Goal: Information Seeking & Learning: Learn about a topic

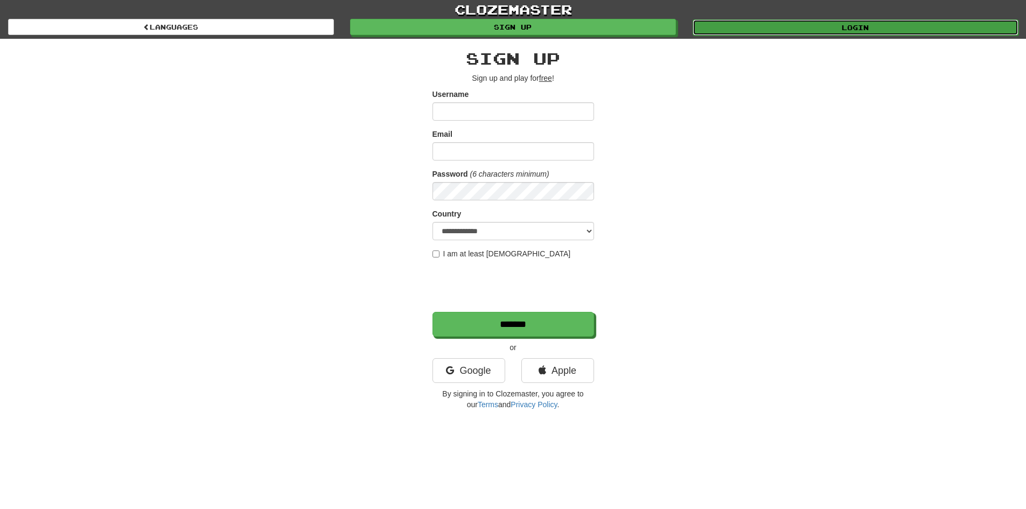
click at [810, 24] on link "Login" at bounding box center [856, 27] width 326 height 16
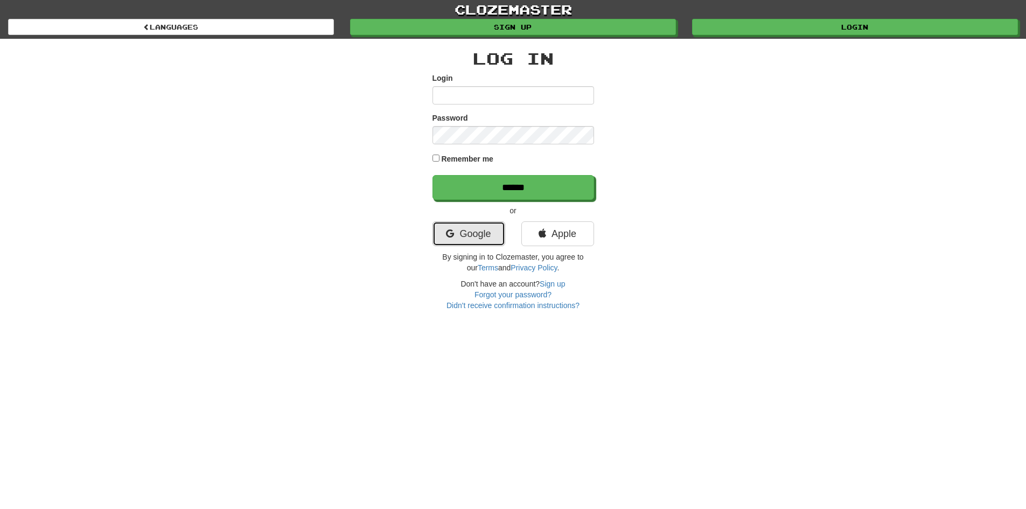
click at [490, 235] on link "Google" at bounding box center [469, 233] width 73 height 25
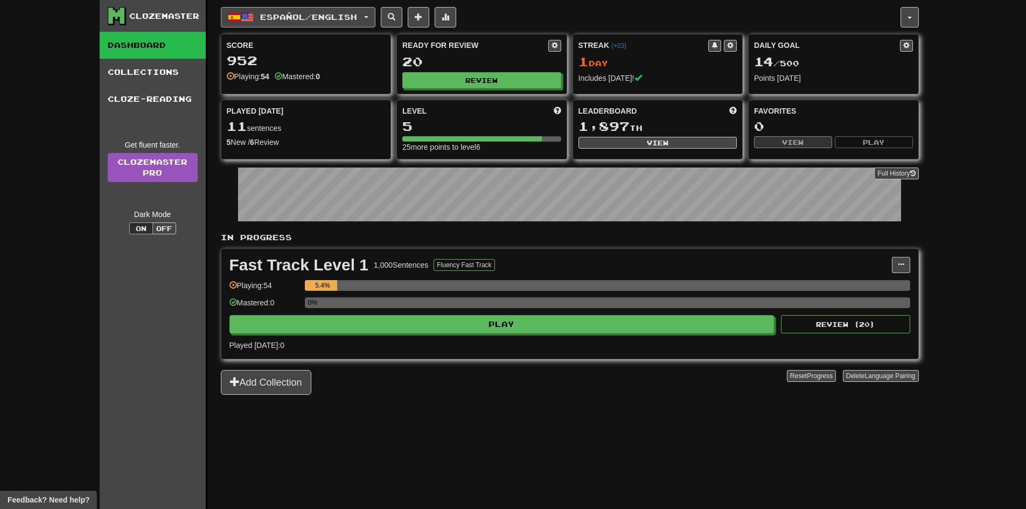
click at [369, 23] on button "Español / English" at bounding box center [298, 17] width 155 height 20
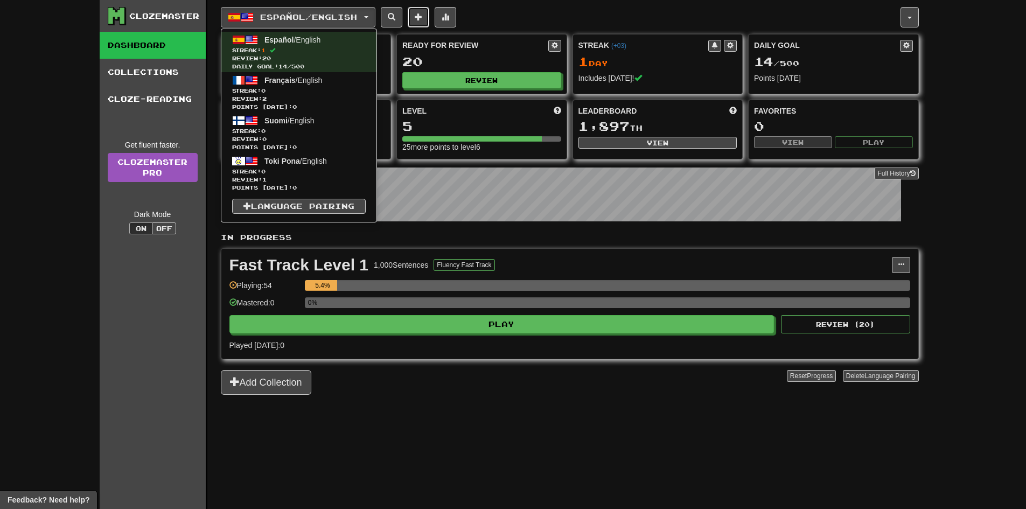
drag, startPoint x: 311, startPoint y: 144, endPoint x: 429, endPoint y: 15, distance: 175.0
click at [422, 15] on span at bounding box center [419, 17] width 8 height 8
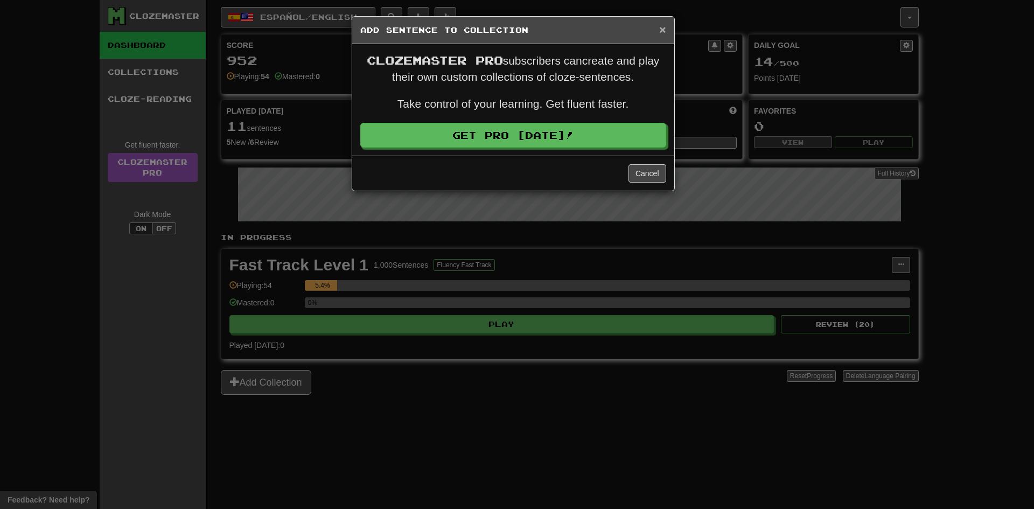
click at [665, 29] on span "×" at bounding box center [662, 29] width 6 height 12
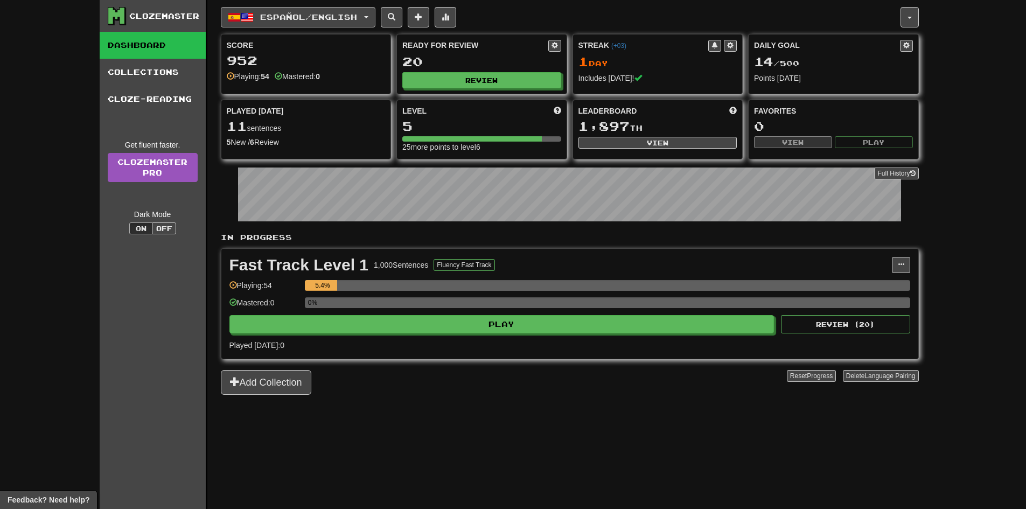
click at [357, 16] on span "Español / English" at bounding box center [308, 16] width 97 height 9
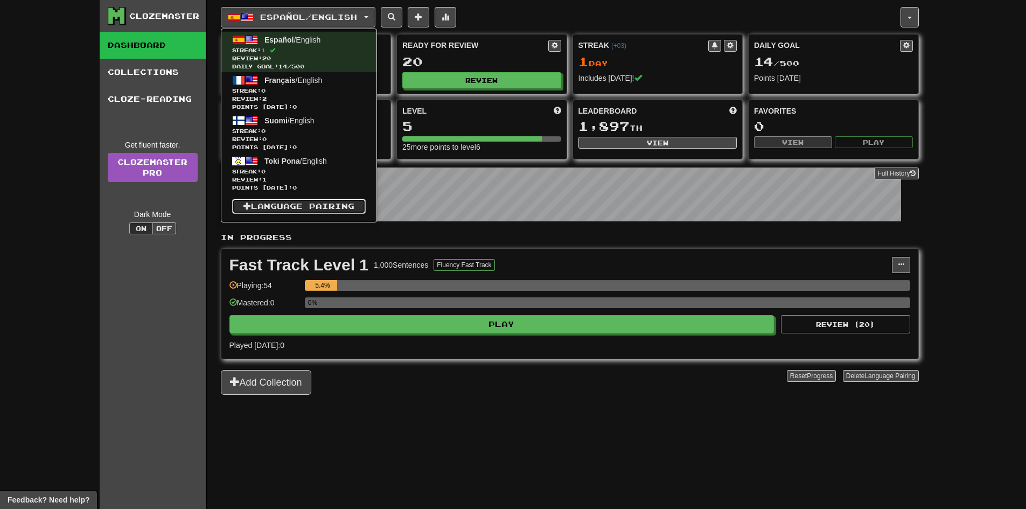
click at [330, 205] on link "Language Pairing" at bounding box center [299, 206] width 134 height 15
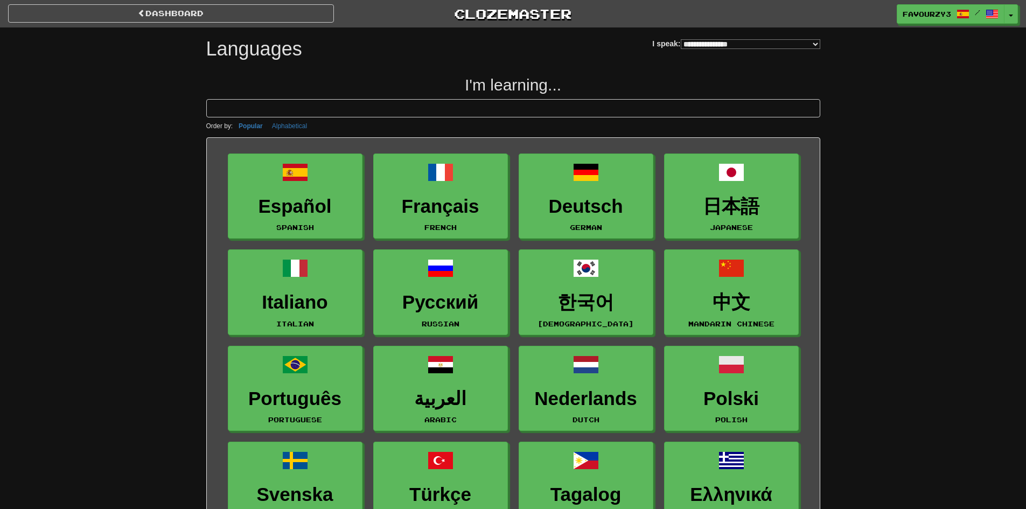
select select "*******"
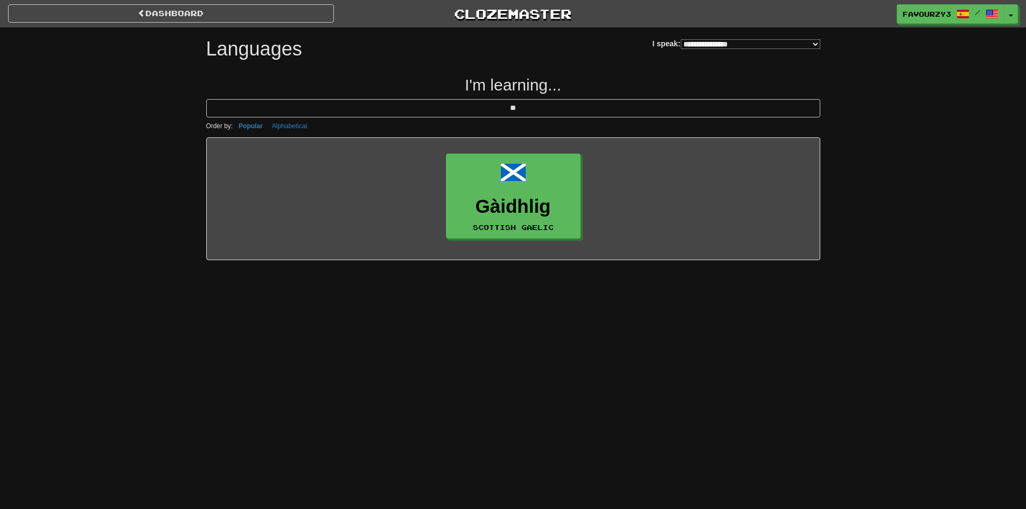
type input "*"
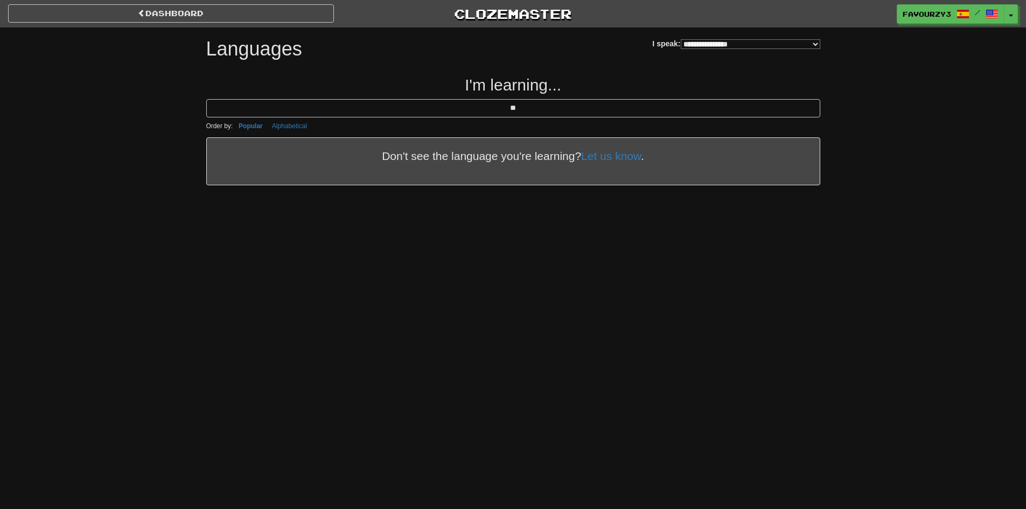
type input "*"
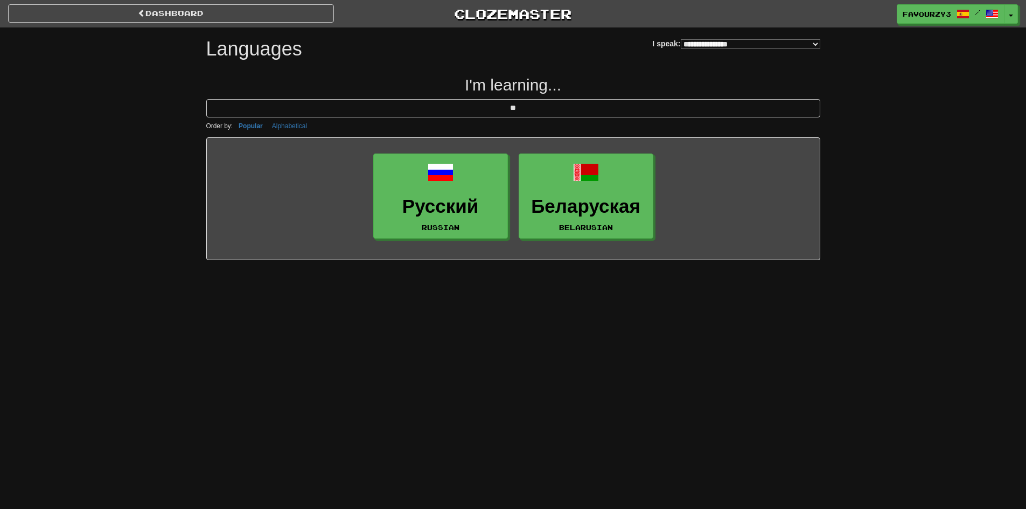
type input "*"
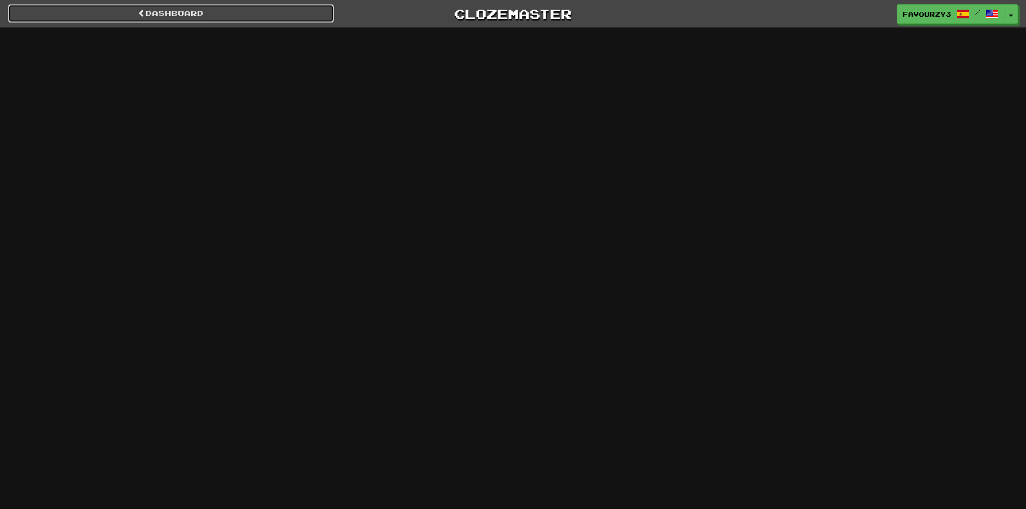
click at [171, 15] on link "dashboard" at bounding box center [171, 13] width 326 height 18
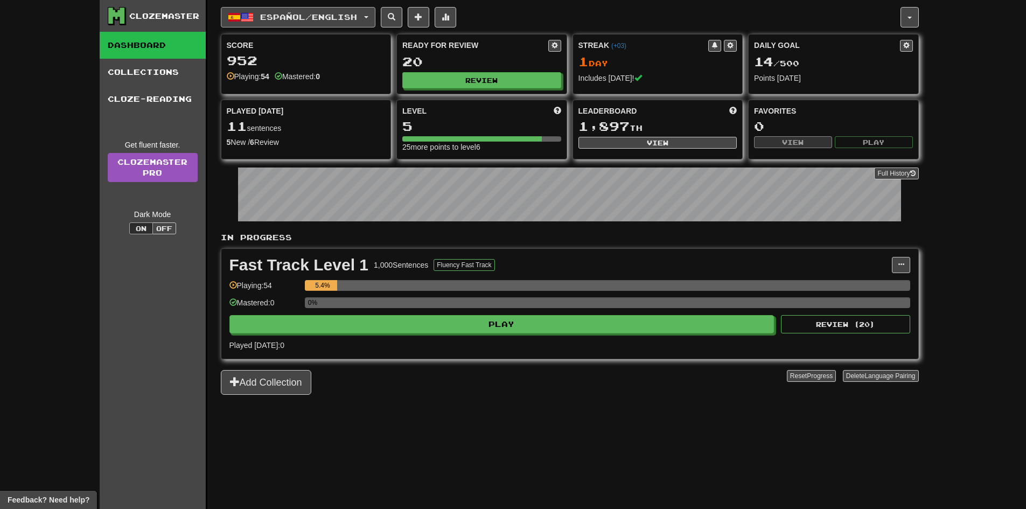
click at [354, 22] on button "Español / English" at bounding box center [298, 17] width 155 height 20
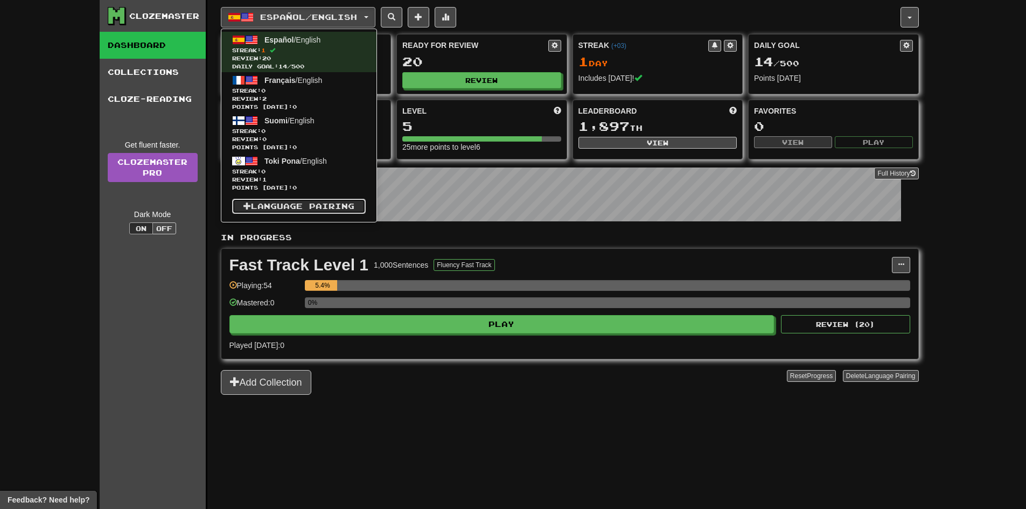
click at [282, 204] on link "Language Pairing" at bounding box center [299, 206] width 134 height 15
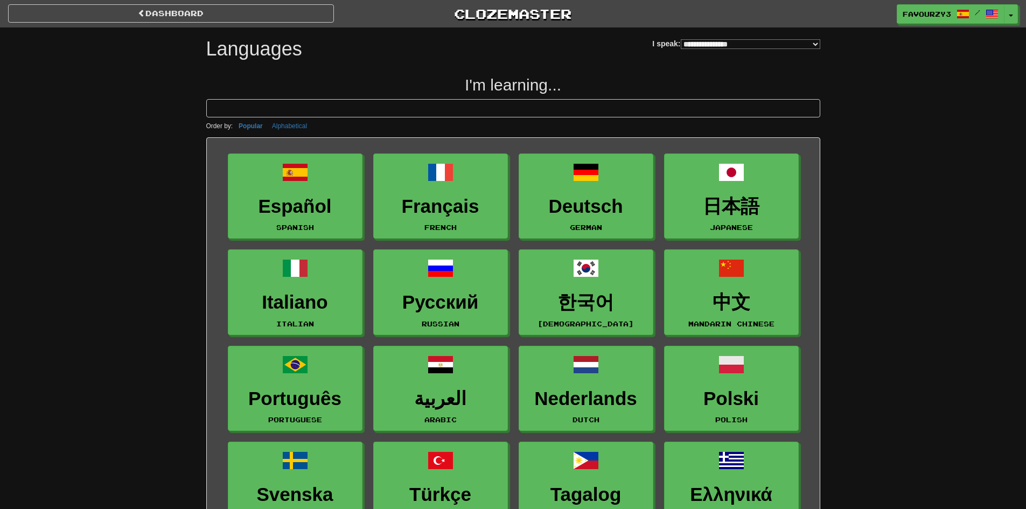
select select "*******"
click at [726, 47] on select "**********" at bounding box center [751, 44] width 140 height 10
click at [681, 39] on select "**********" at bounding box center [751, 44] width 140 height 10
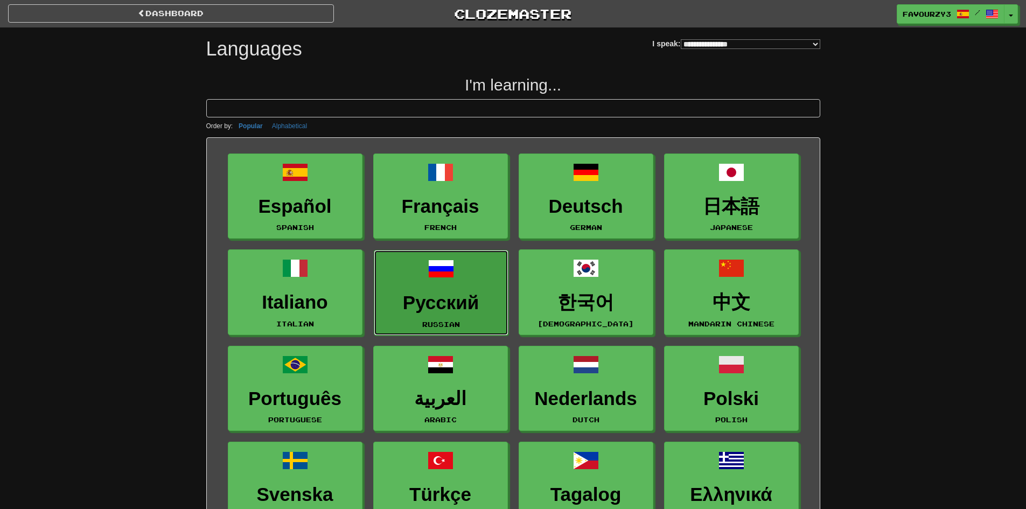
click at [459, 281] on link "Русский Russian" at bounding box center [441, 293] width 135 height 86
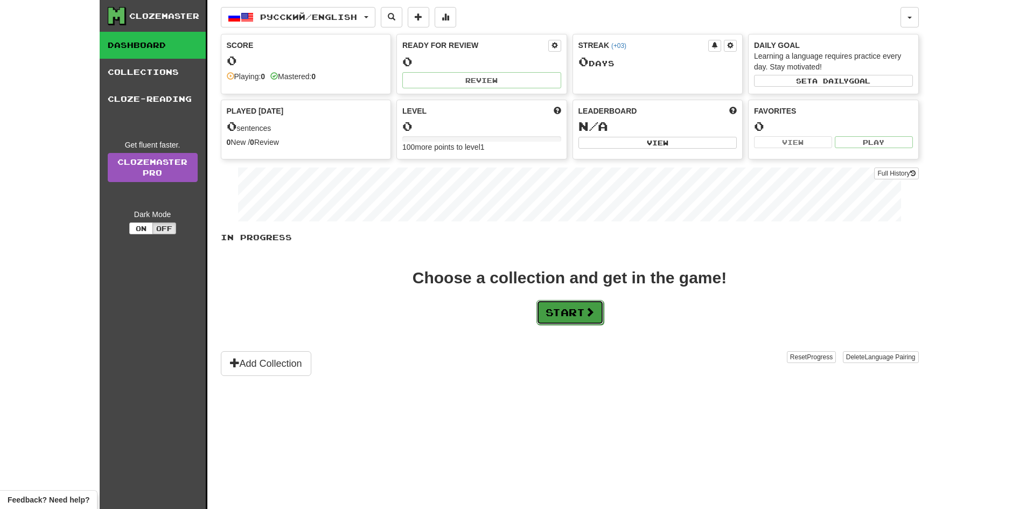
click at [570, 313] on button "Start" at bounding box center [569, 312] width 67 height 25
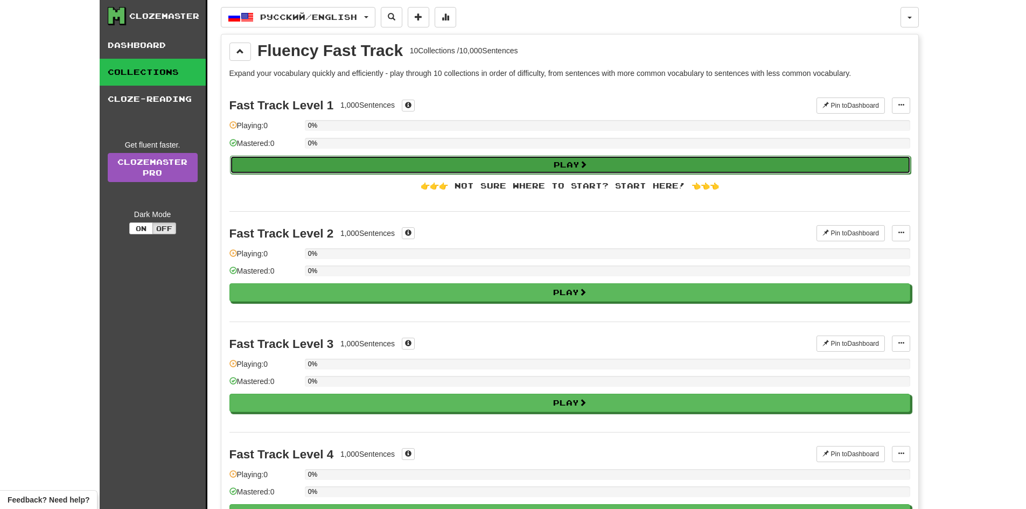
click at [562, 162] on button "Play" at bounding box center [570, 165] width 681 height 18
select select "**"
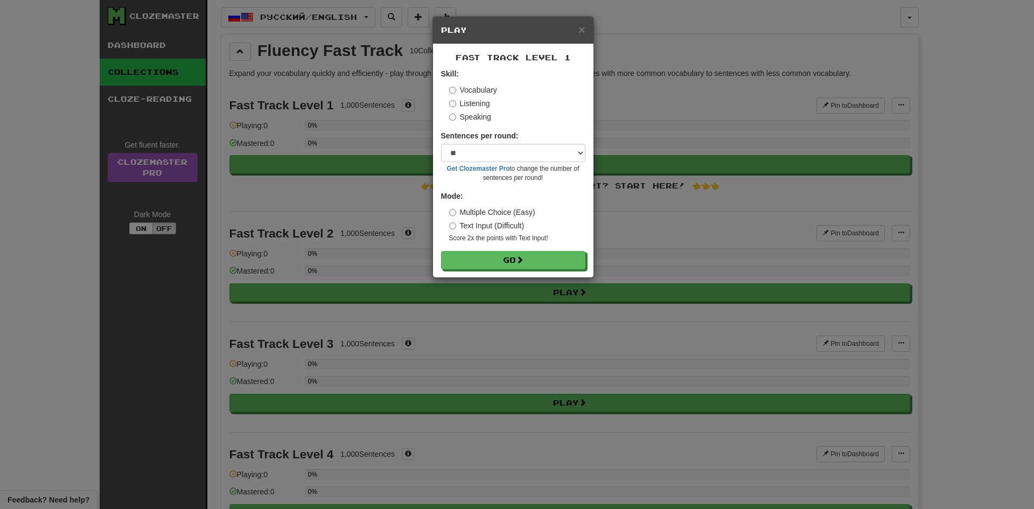
click at [508, 229] on label "Text Input (Difficult)" at bounding box center [486, 225] width 75 height 11
click at [475, 213] on label "Multiple Choice (Easy)" at bounding box center [492, 212] width 86 height 11
click at [472, 264] on button "Go" at bounding box center [514, 261] width 144 height 18
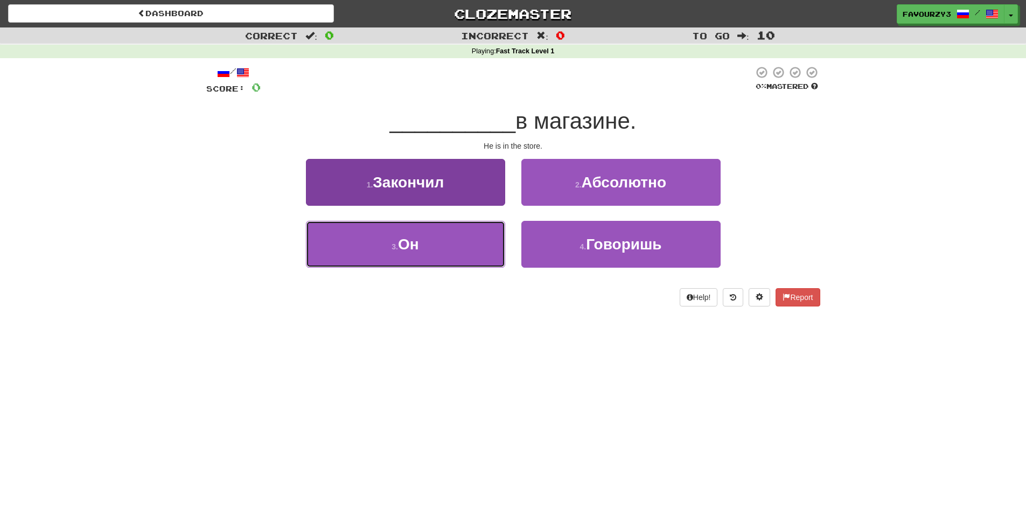
click at [465, 251] on button "3 . Он" at bounding box center [405, 244] width 199 height 47
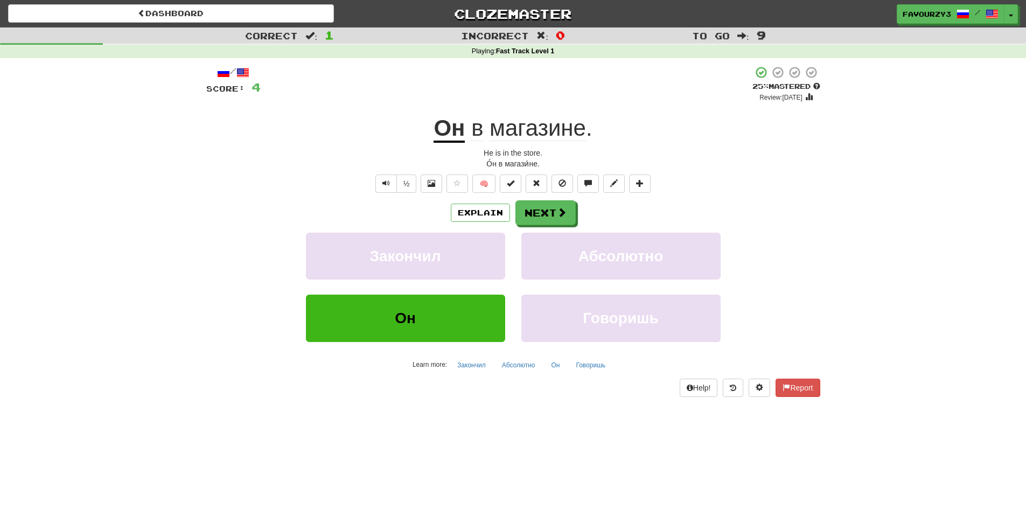
click at [519, 133] on span "магазине" at bounding box center [538, 128] width 96 height 26
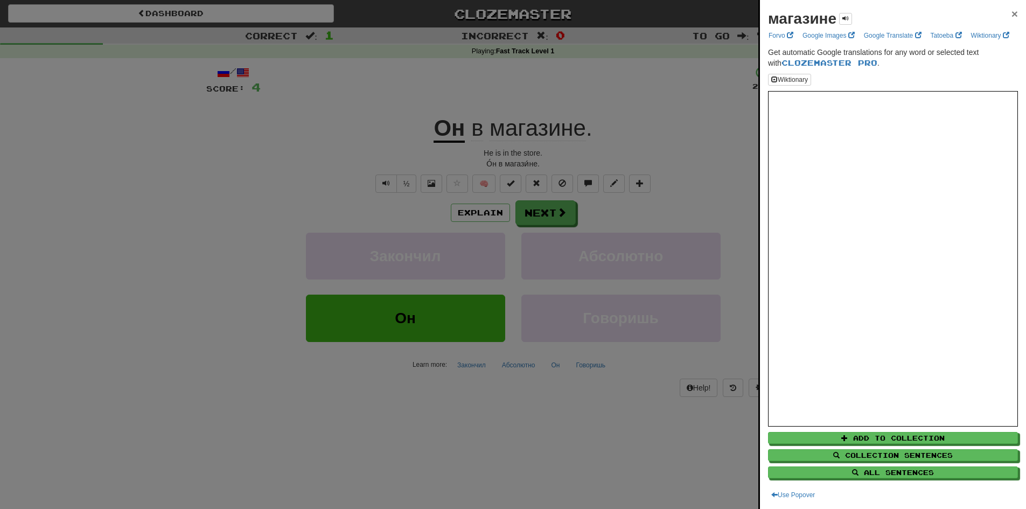
click at [1012, 16] on span "×" at bounding box center [1015, 14] width 6 height 12
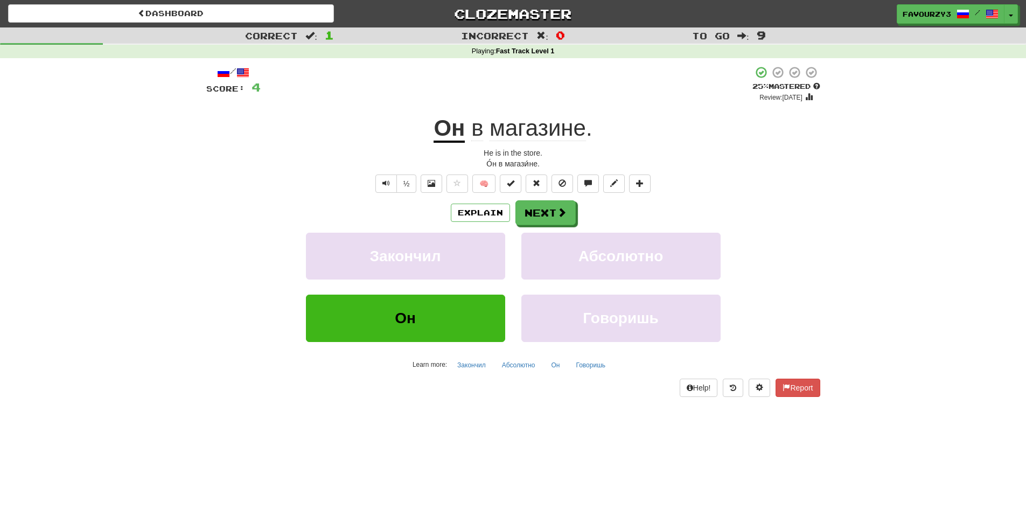
click at [476, 129] on span "в" at bounding box center [477, 128] width 12 height 26
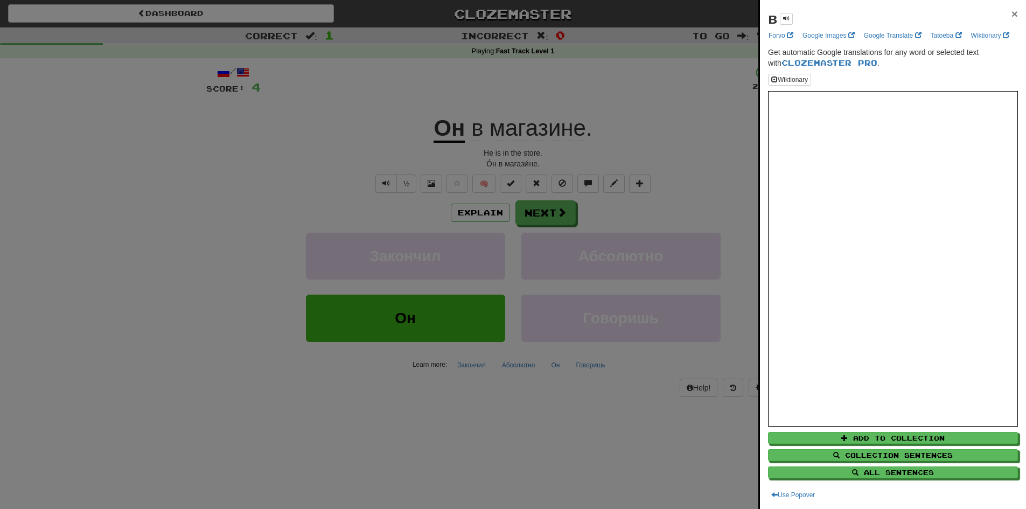
click at [1012, 12] on span "×" at bounding box center [1015, 14] width 6 height 12
